Goal: Transaction & Acquisition: Purchase product/service

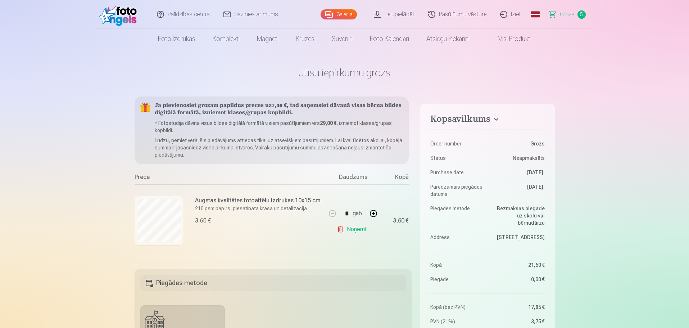
click at [557, 17] on link "Grozs 5" at bounding box center [567, 14] width 50 height 29
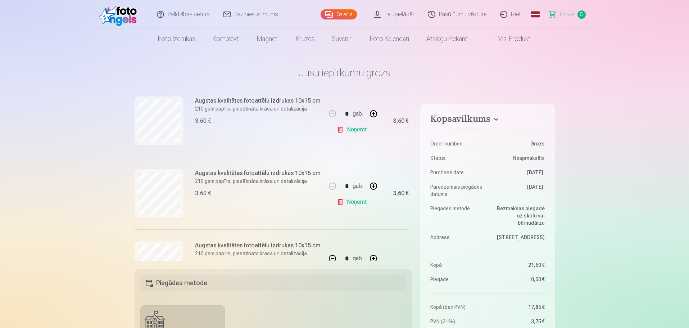
scroll to position [144, 0]
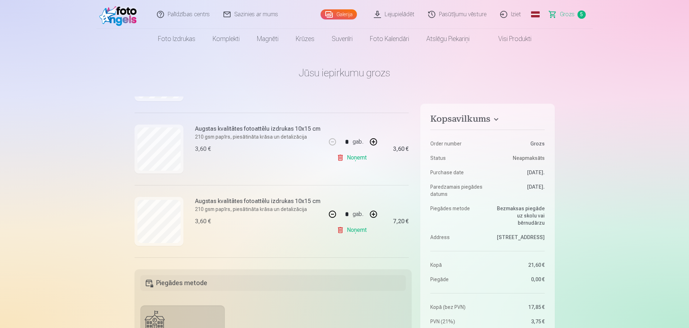
click at [375, 217] on button "button" at bounding box center [373, 213] width 17 height 17
click at [330, 144] on button "button" at bounding box center [332, 142] width 17 height 17
type input "*"
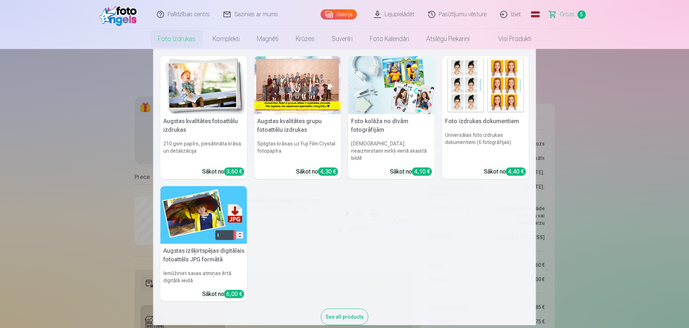
click at [175, 41] on link "Foto izdrukas" at bounding box center [176, 39] width 55 height 20
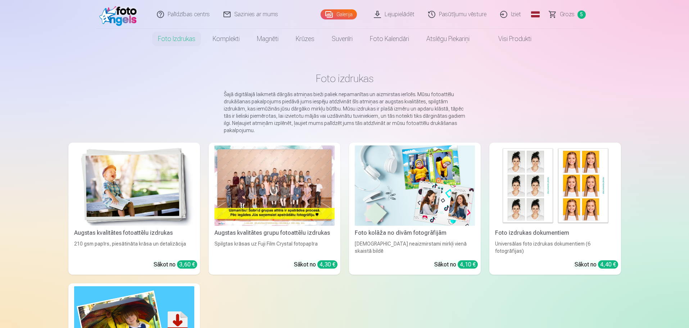
click at [145, 203] on img at bounding box center [134, 185] width 120 height 80
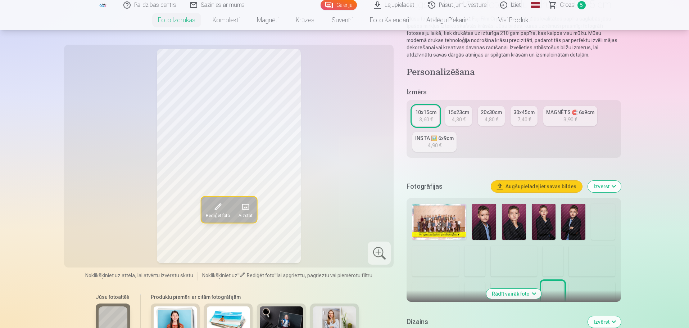
scroll to position [72, 0]
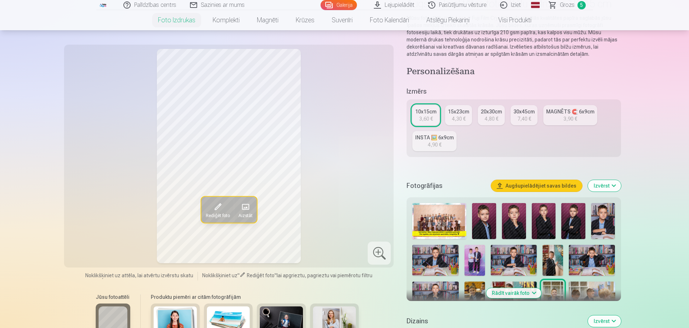
click at [477, 212] on img at bounding box center [484, 221] width 24 height 36
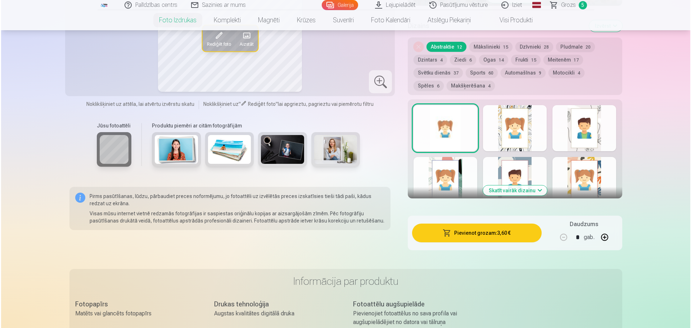
scroll to position [432, 0]
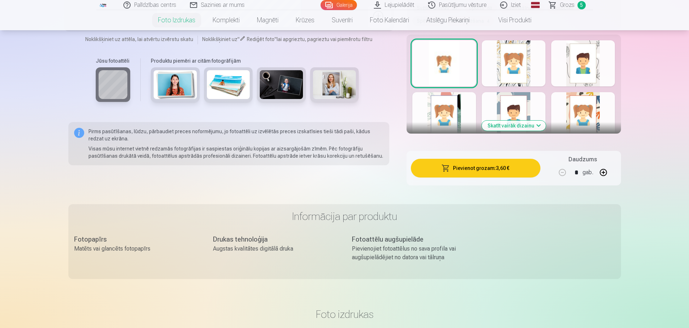
click at [474, 171] on button "Pievienot grozam : 3,60 €" at bounding box center [475, 168] width 129 height 19
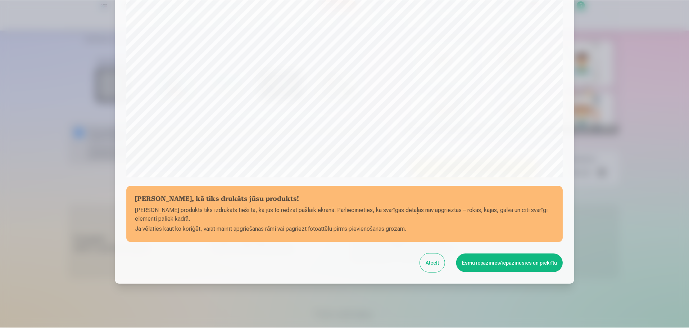
scroll to position [190, 0]
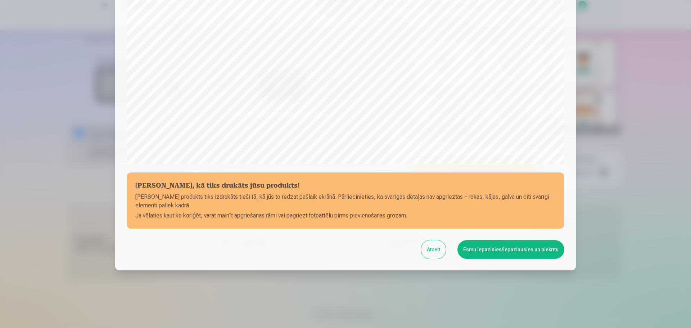
click at [494, 249] on button "Esmu iepazinies/iepazinusies un piekrītu" at bounding box center [510, 249] width 107 height 19
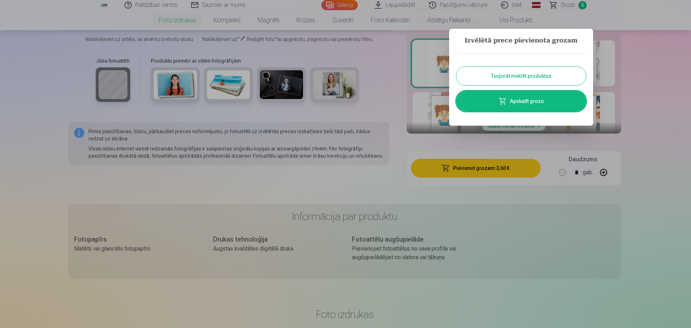
click at [23, 151] on div at bounding box center [345, 164] width 691 height 328
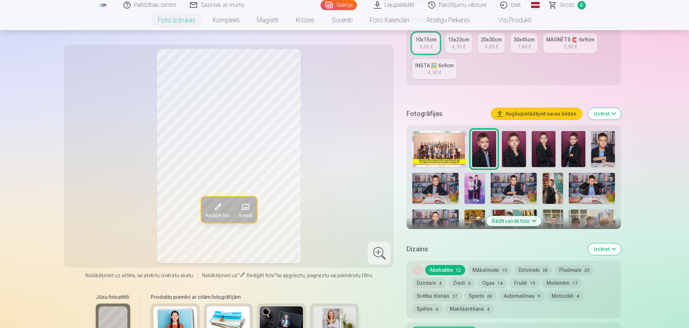
scroll to position [180, 0]
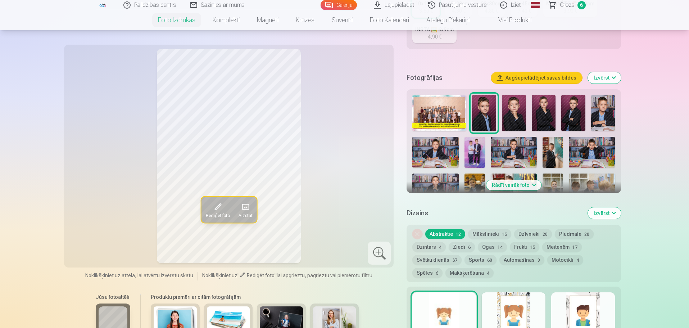
click at [527, 184] on button "Rādīt vairāk foto" at bounding box center [513, 185] width 55 height 10
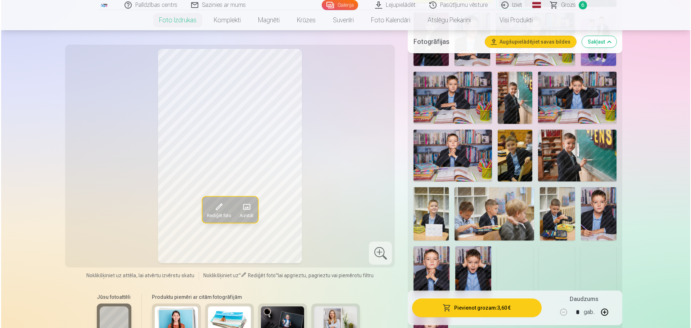
scroll to position [324, 0]
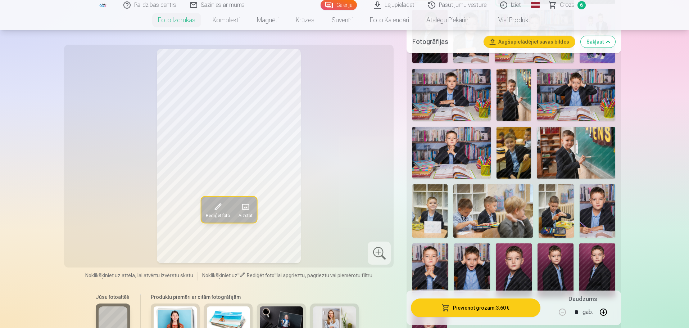
click at [469, 268] on img at bounding box center [472, 270] width 36 height 54
click at [481, 308] on button "Pievienot grozam : 3,60 €" at bounding box center [475, 307] width 129 height 19
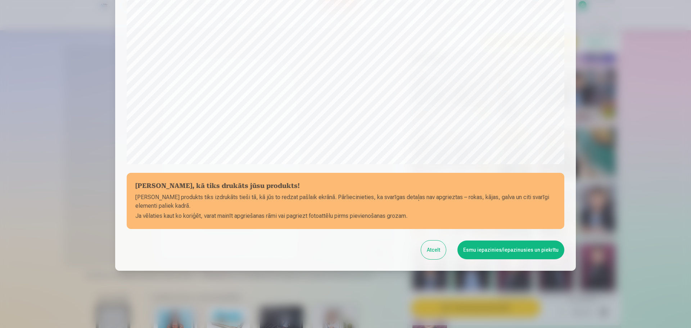
scroll to position [190, 0]
click at [513, 246] on button "Esmu iepazinies/iepazinusies un piekrītu" at bounding box center [510, 249] width 107 height 19
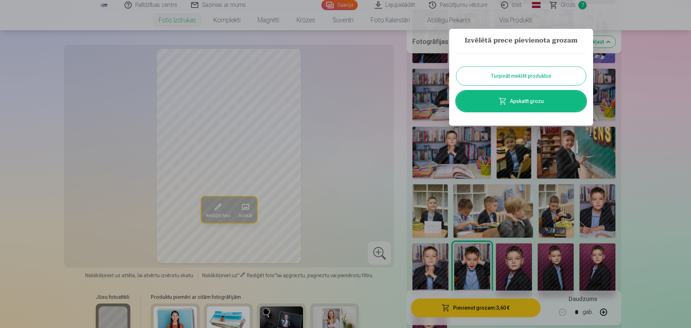
click at [526, 102] on link "Apskatīt grozu" at bounding box center [521, 101] width 130 height 20
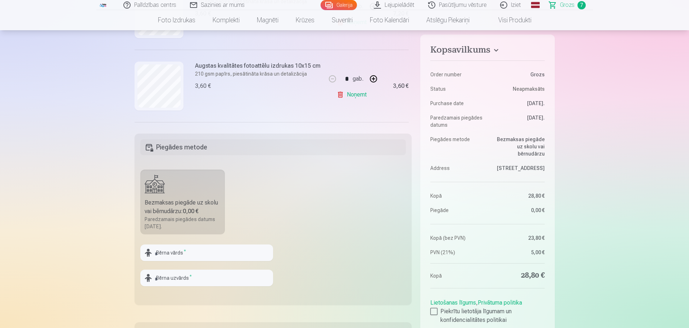
scroll to position [144, 0]
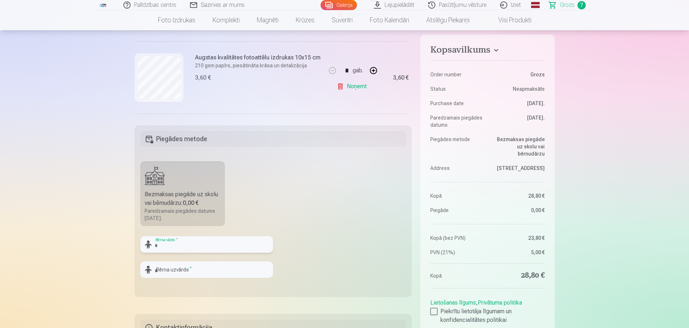
click at [245, 245] on input "text" at bounding box center [206, 244] width 133 height 17
type input "******"
click at [234, 263] on input "text" at bounding box center [206, 269] width 133 height 17
type input "**********"
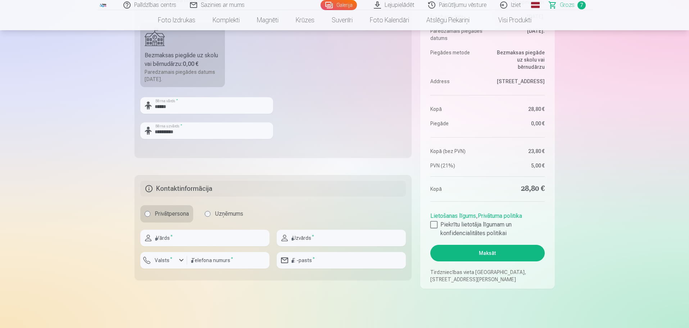
scroll to position [288, 0]
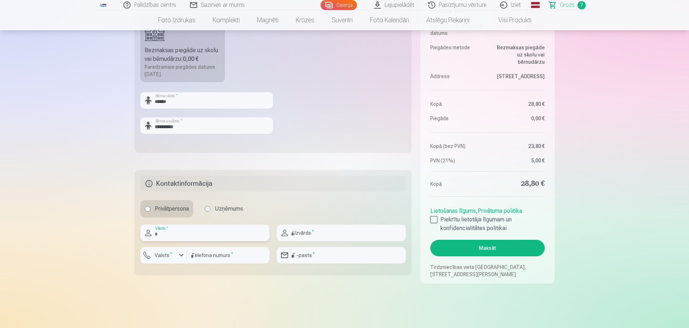
click at [177, 235] on input "text" at bounding box center [204, 232] width 129 height 17
type input "*******"
type input "**********"
type input "********"
click at [333, 253] on input "email" at bounding box center [341, 255] width 129 height 17
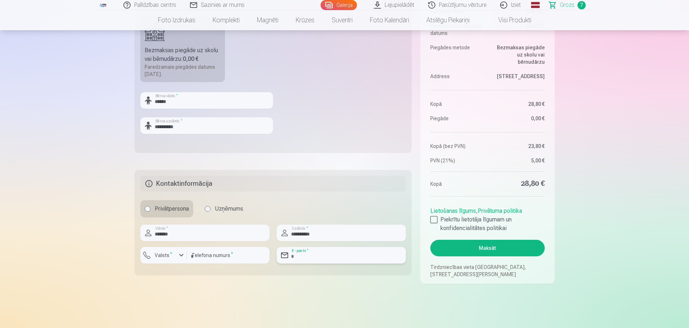
type input "**********"
click at [435, 218] on div at bounding box center [433, 219] width 7 height 7
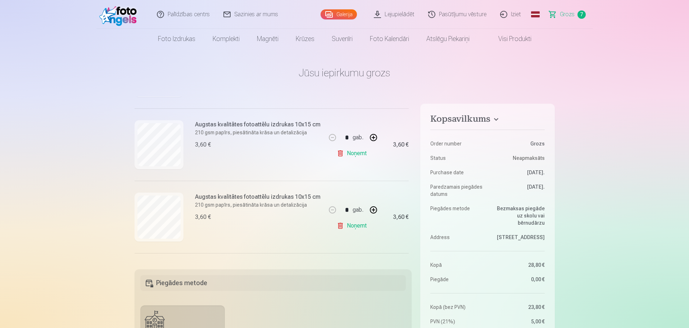
scroll to position [360, 0]
